Goal: Task Accomplishment & Management: Complete application form

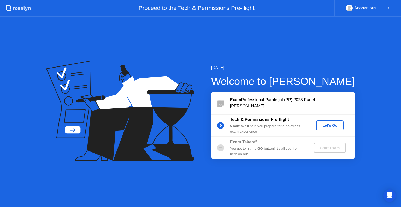
click at [334, 125] on div "Let's Go" at bounding box center [329, 126] width 23 height 4
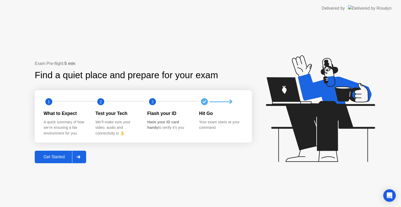
click at [60, 156] on div "Get Started" at bounding box center [54, 157] width 36 height 5
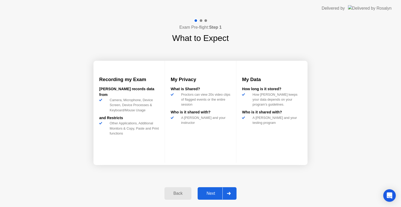
click at [208, 193] on div "Next" at bounding box center [210, 193] width 23 height 5
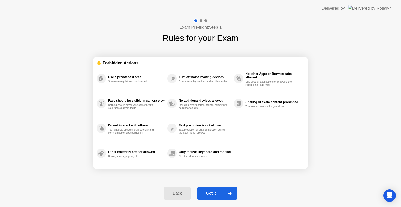
click at [213, 192] on div "Got it" at bounding box center [211, 193] width 25 height 5
select select "**********"
select select "*******"
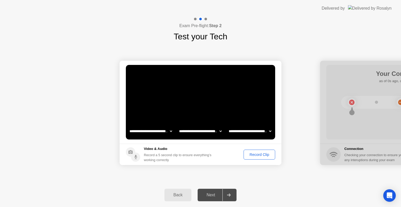
click at [254, 153] on div "Record Clip" at bounding box center [259, 155] width 28 height 4
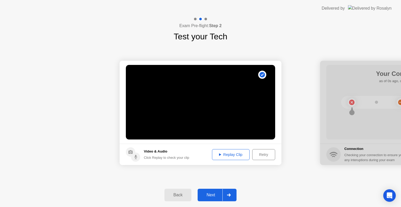
click at [211, 193] on div "Next" at bounding box center [210, 195] width 23 height 5
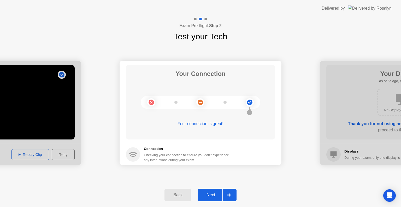
click at [211, 193] on div "Next" at bounding box center [210, 195] width 23 height 5
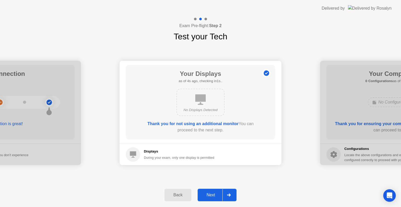
click at [211, 193] on div "Next" at bounding box center [210, 195] width 23 height 5
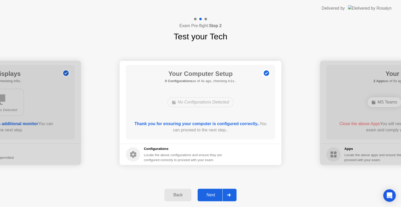
click at [211, 193] on div "Next" at bounding box center [210, 195] width 23 height 5
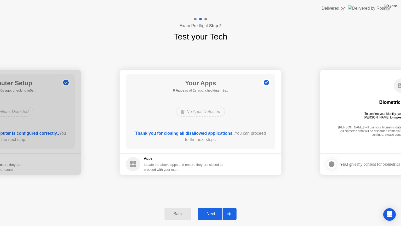
click at [214, 207] on div "Next" at bounding box center [210, 213] width 23 height 5
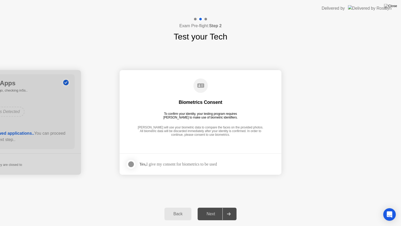
click at [169, 166] on div "Yes, I give my consent for biometrics to be used" at bounding box center [178, 163] width 78 height 5
click at [130, 166] on div at bounding box center [131, 164] width 6 height 6
click at [214, 207] on div "Next" at bounding box center [210, 213] width 23 height 5
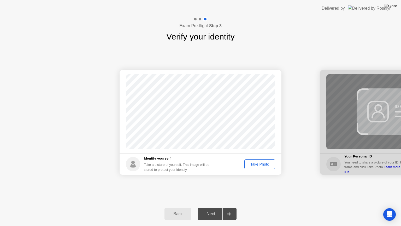
click at [255, 164] on div "Take Photo" at bounding box center [259, 164] width 27 height 4
click at [211, 207] on div "Next" at bounding box center [210, 213] width 23 height 5
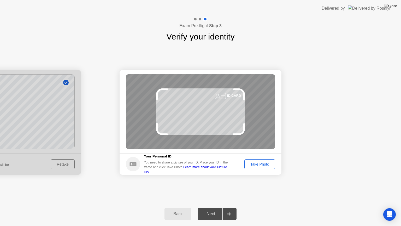
click at [256, 166] on div "Take Photo" at bounding box center [259, 164] width 27 height 4
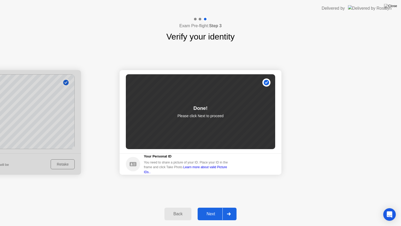
click at [208, 207] on div "Next" at bounding box center [210, 213] width 23 height 5
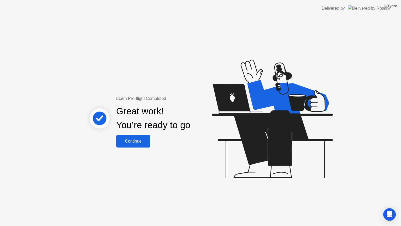
click at [134, 143] on div "Continue" at bounding box center [133, 141] width 31 height 5
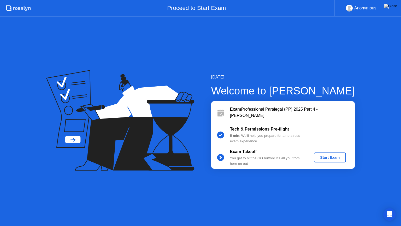
click at [325, 158] on div "Start Exam" at bounding box center [330, 157] width 28 height 4
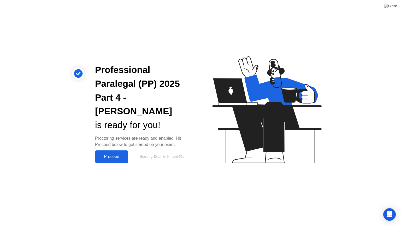
click at [110, 154] on div "Proceed" at bounding box center [112, 156] width 30 height 5
